Goal: Information Seeking & Learning: Learn about a topic

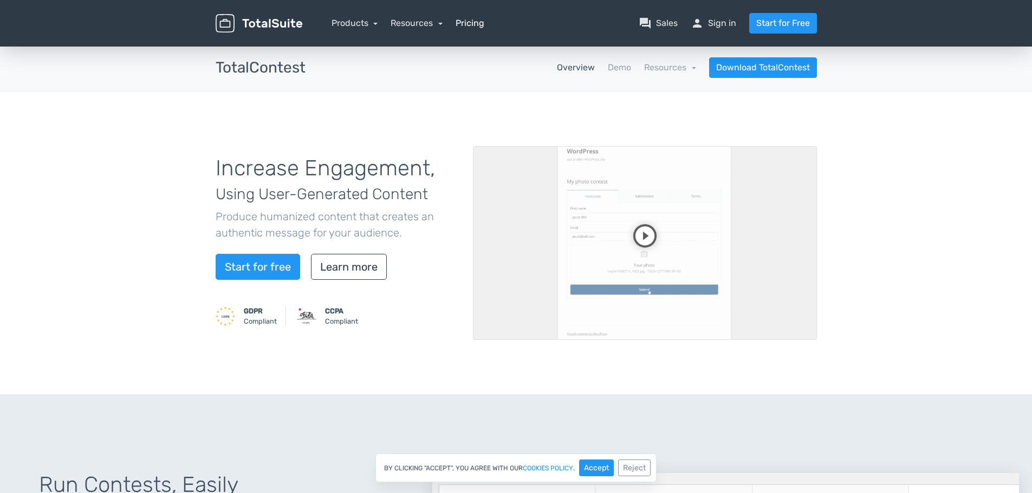
click at [466, 22] on link "Pricing" at bounding box center [469, 23] width 29 height 13
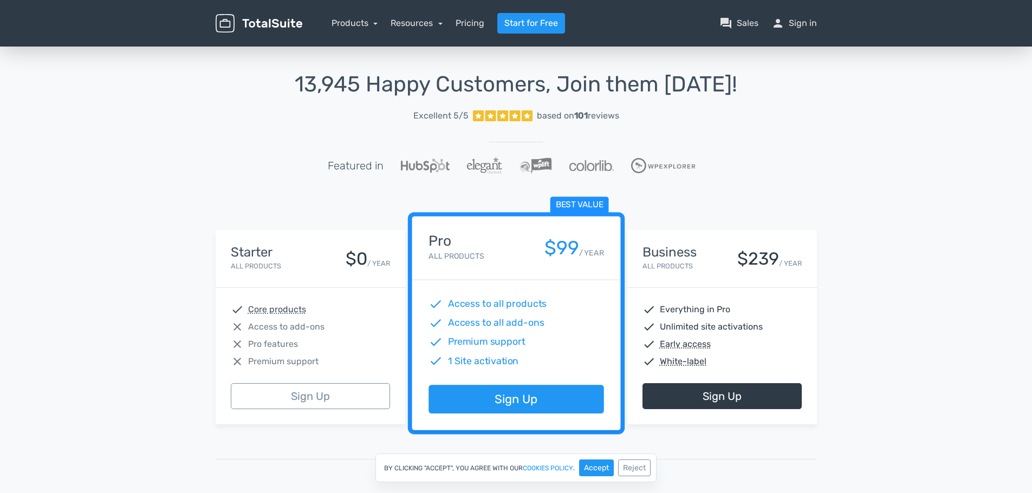
click at [280, 313] on abbr "Core products" at bounding box center [277, 309] width 58 height 13
click at [422, 23] on link "Resources" at bounding box center [416, 23] width 52 height 10
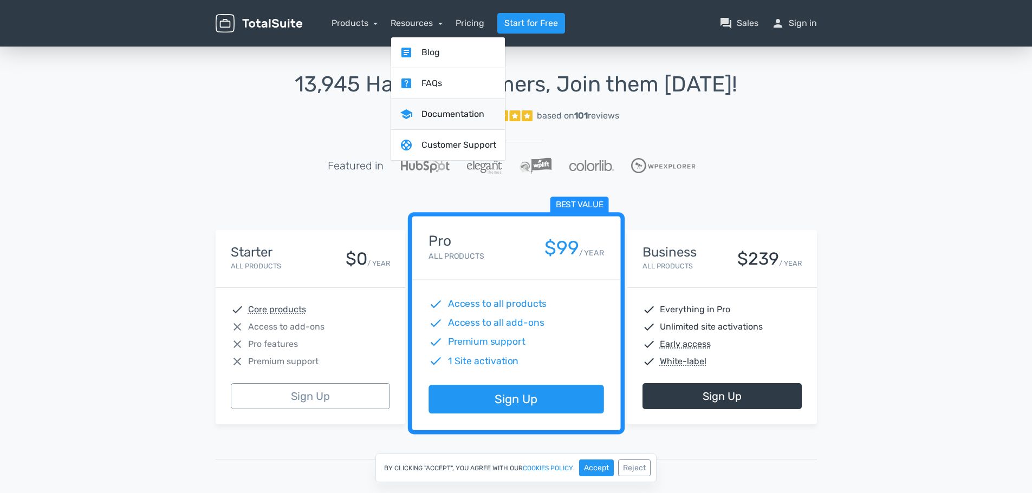
click at [439, 117] on link "school Documentation" at bounding box center [448, 114] width 114 height 31
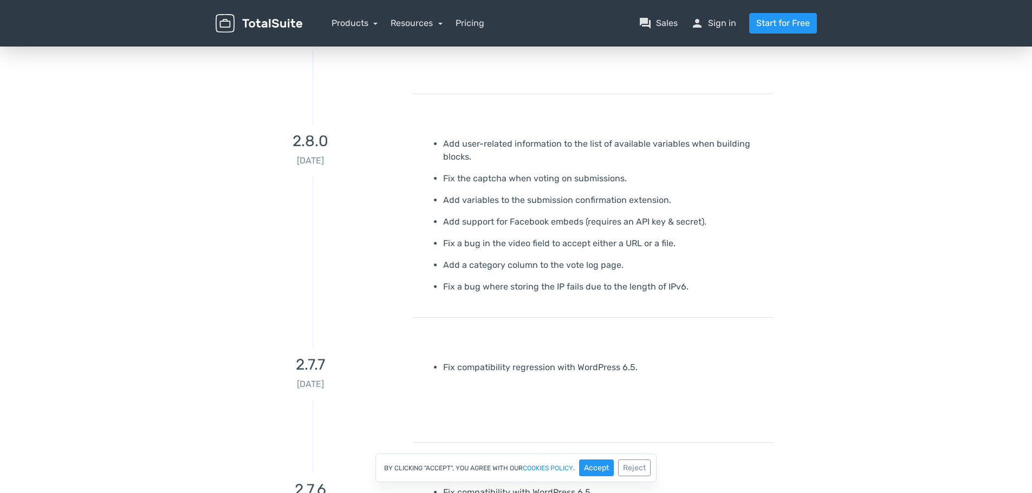
scroll to position [710, 0]
